Goal: Find specific page/section: Find specific page/section

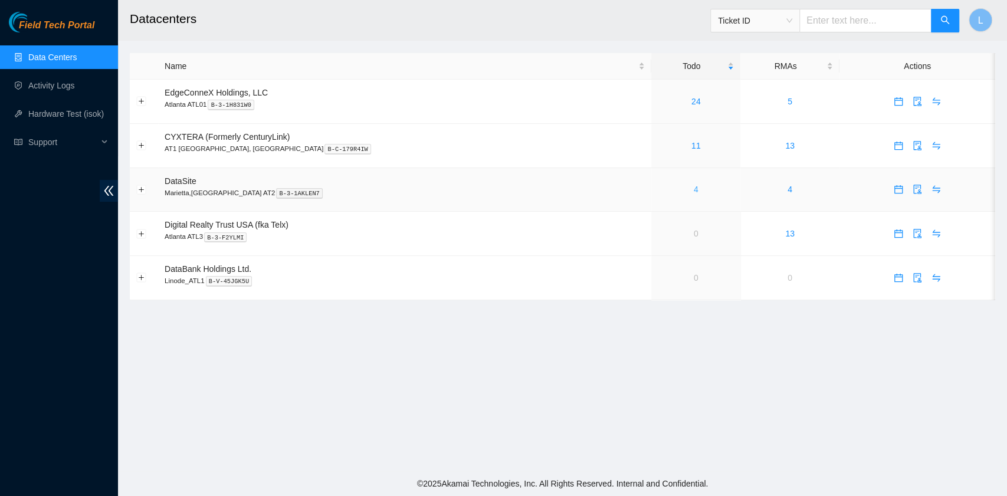
click at [694, 191] on link "4" at bounding box center [696, 189] width 5 height 9
